Goal: Find specific page/section: Find specific page/section

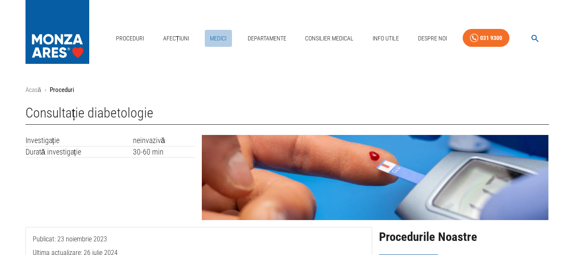
click at [215, 40] on link "Medici" at bounding box center [218, 38] width 27 height 17
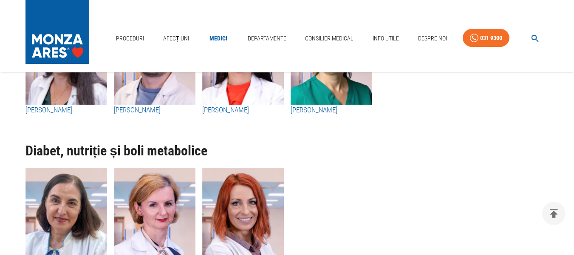
scroll to position [3315, 0]
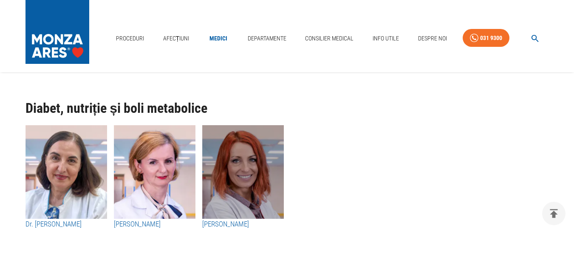
click at [234, 188] on img "button" at bounding box center [243, 172] width 82 height 94
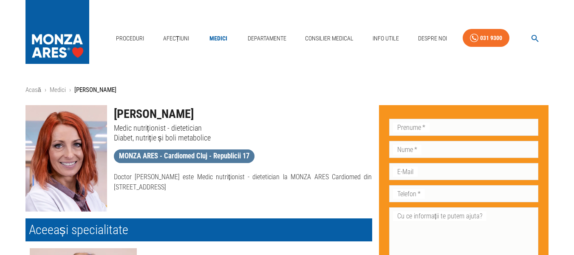
click at [168, 156] on span "MONZA ARES - Cardiomed Cluj - Republicii 17" at bounding box center [184, 155] width 141 height 11
